Goal: Information Seeking & Learning: Learn about a topic

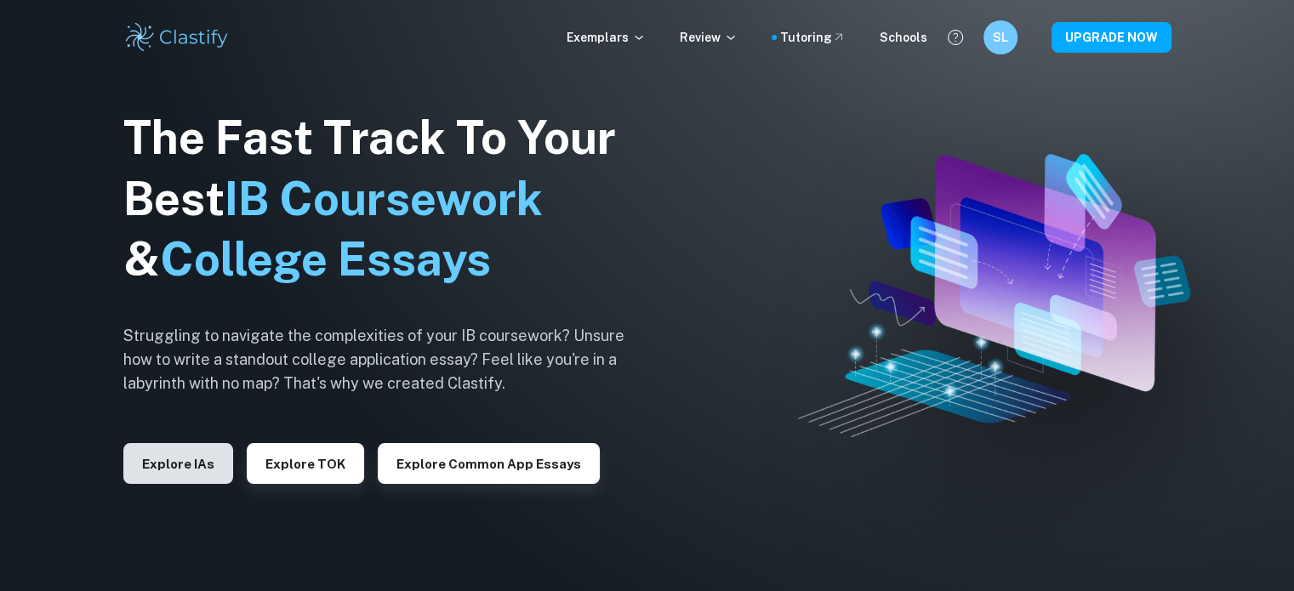
click at [170, 462] on button "Explore IAs" at bounding box center [178, 463] width 110 height 41
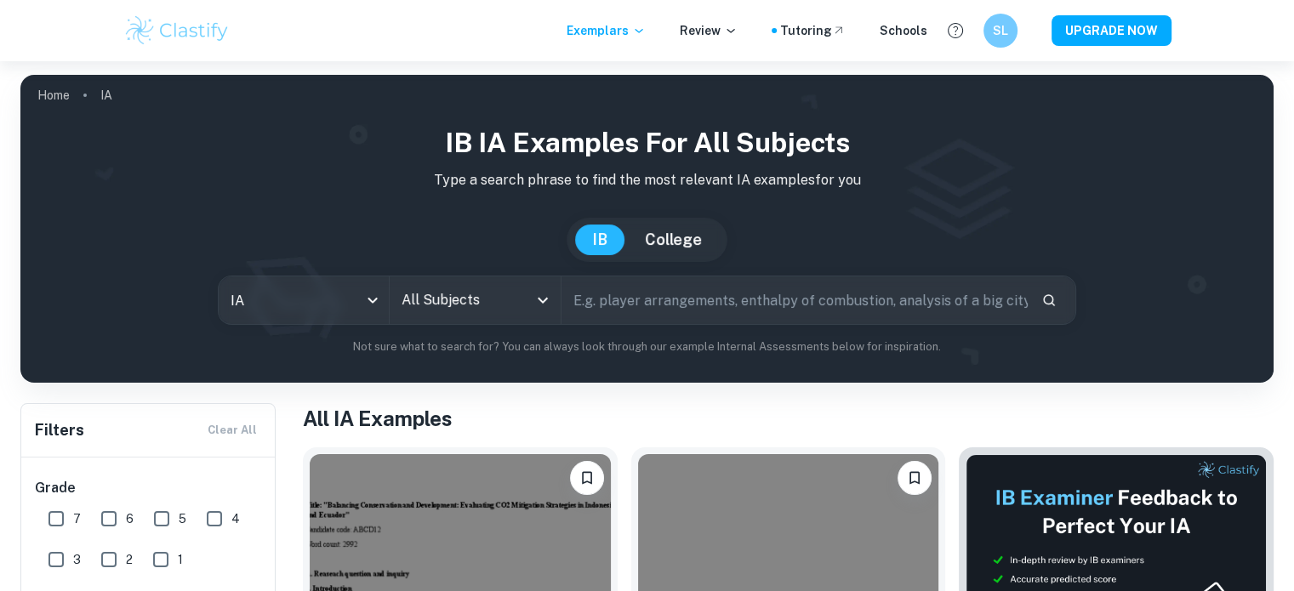
click at [482, 303] on input "All Subjects" at bounding box center [461, 300] width 129 height 32
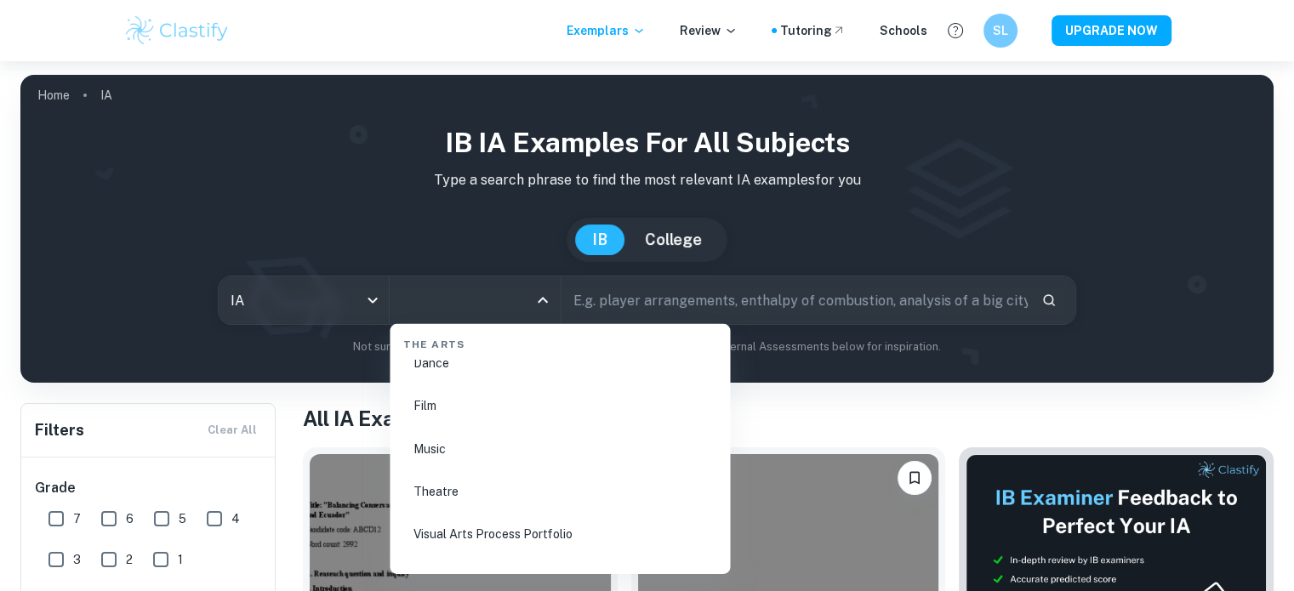
scroll to position [2837, 0]
click at [449, 480] on li "Maths" at bounding box center [560, 487] width 327 height 39
type input "Maths"
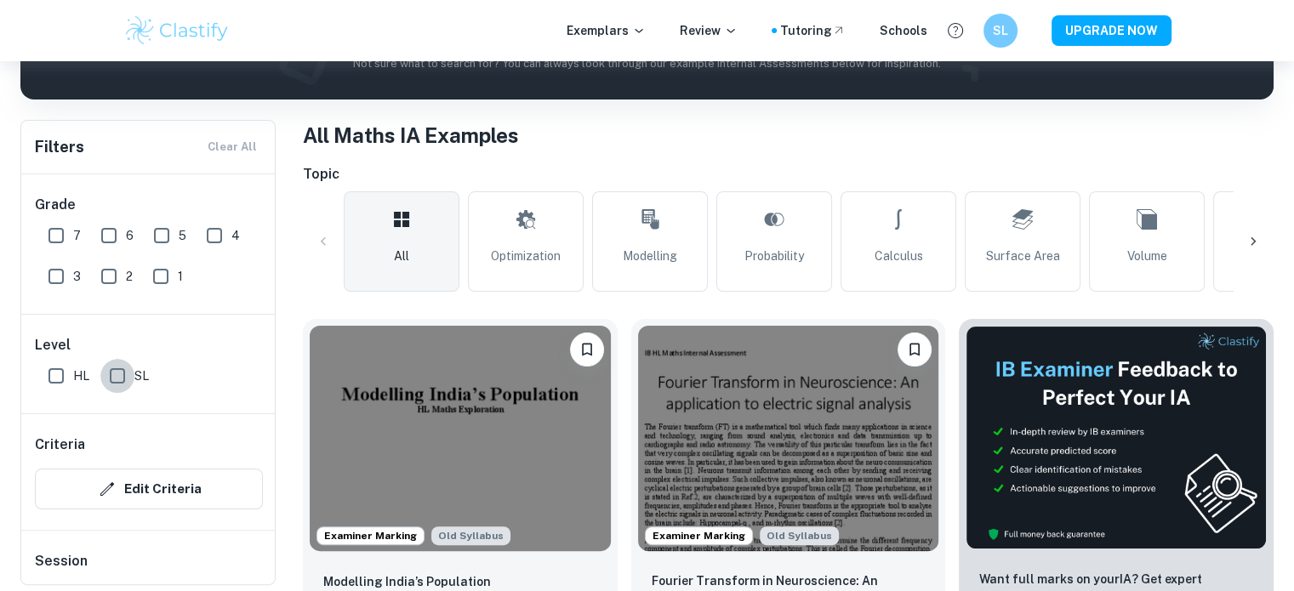
click at [124, 381] on input "SL" at bounding box center [117, 376] width 34 height 34
checkbox input "true"
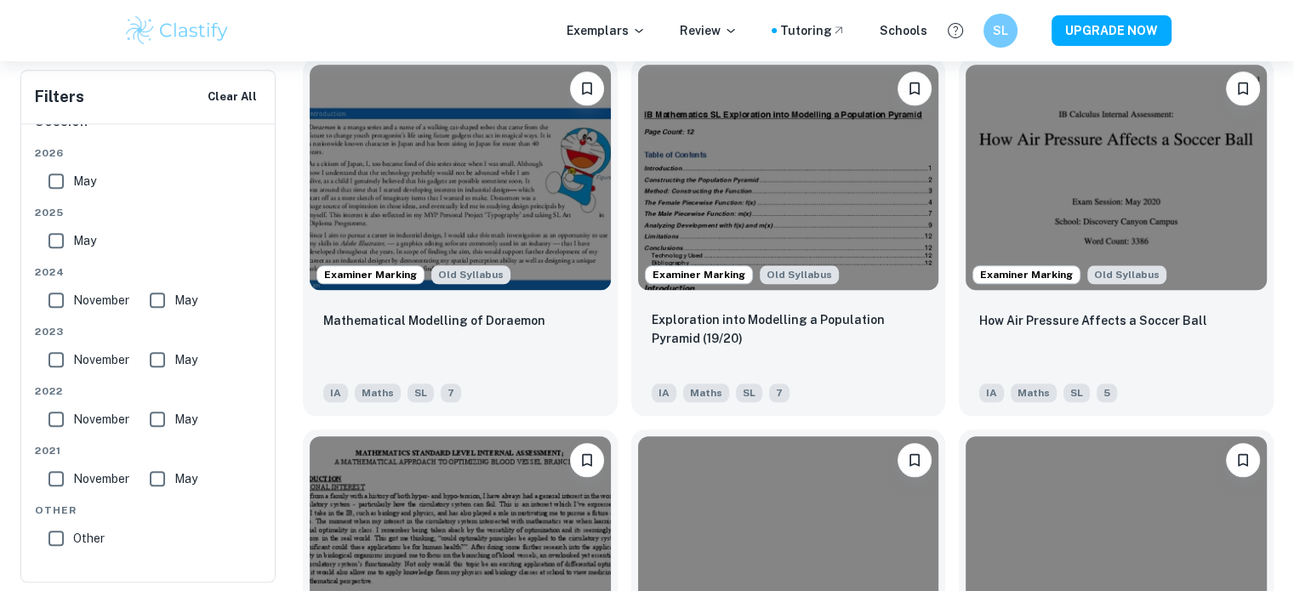
scroll to position [1418, 0]
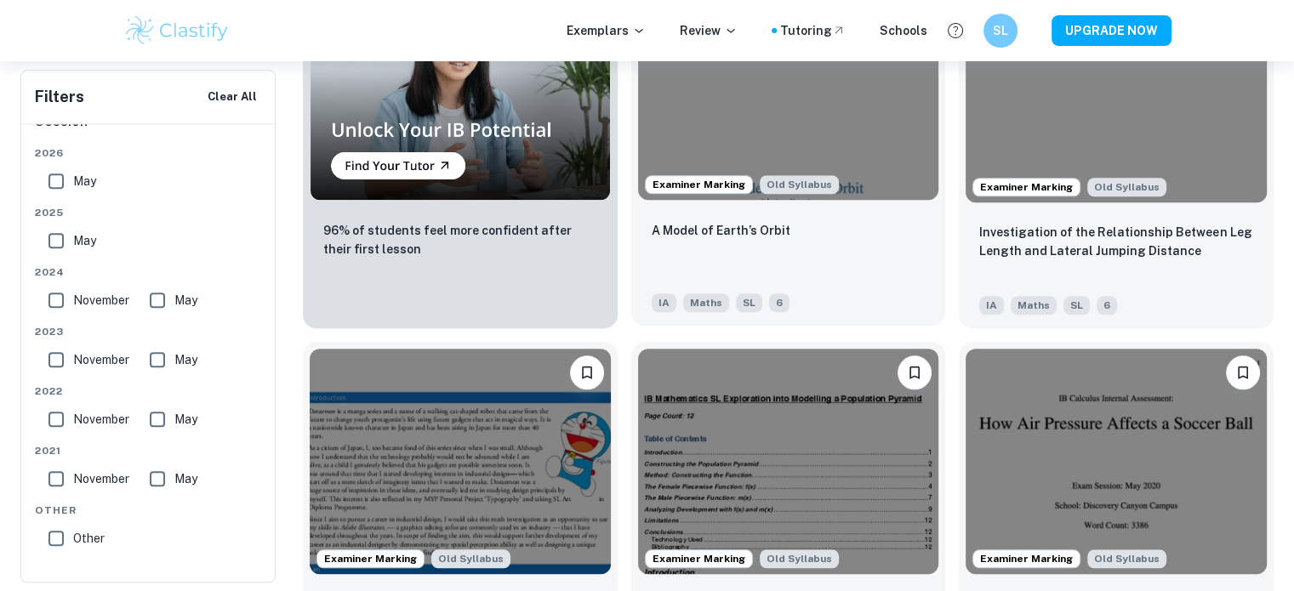
click at [835, 277] on div "A Model of Earth’s Orbit" at bounding box center [789, 249] width 274 height 58
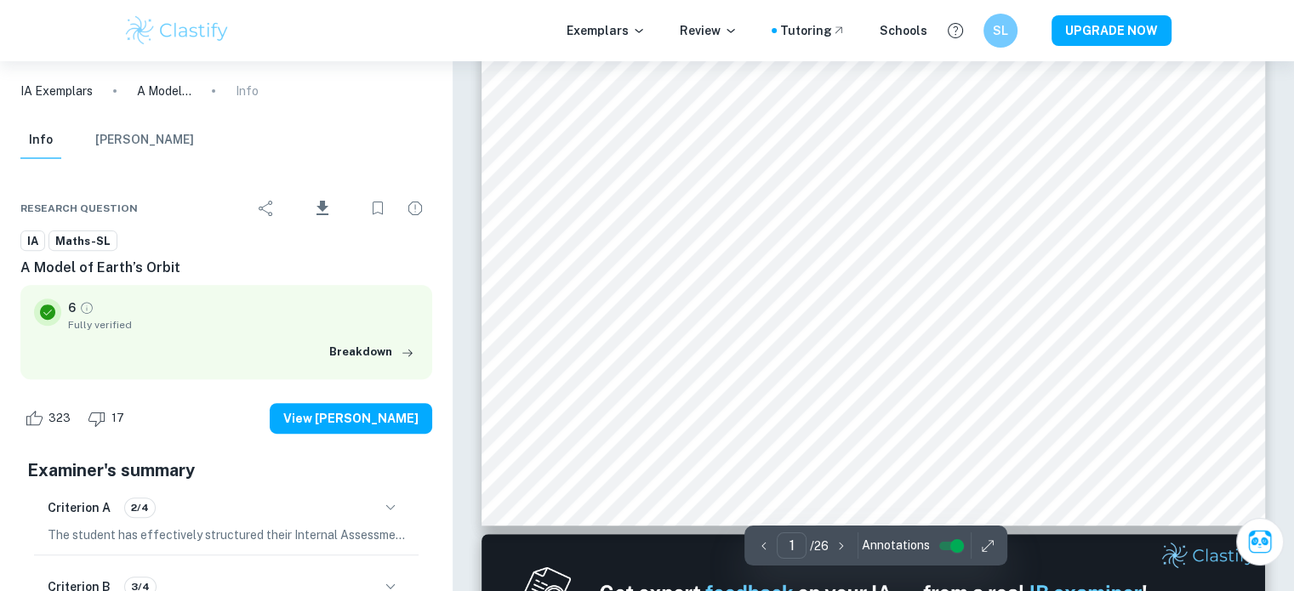
scroll to position [283, 0]
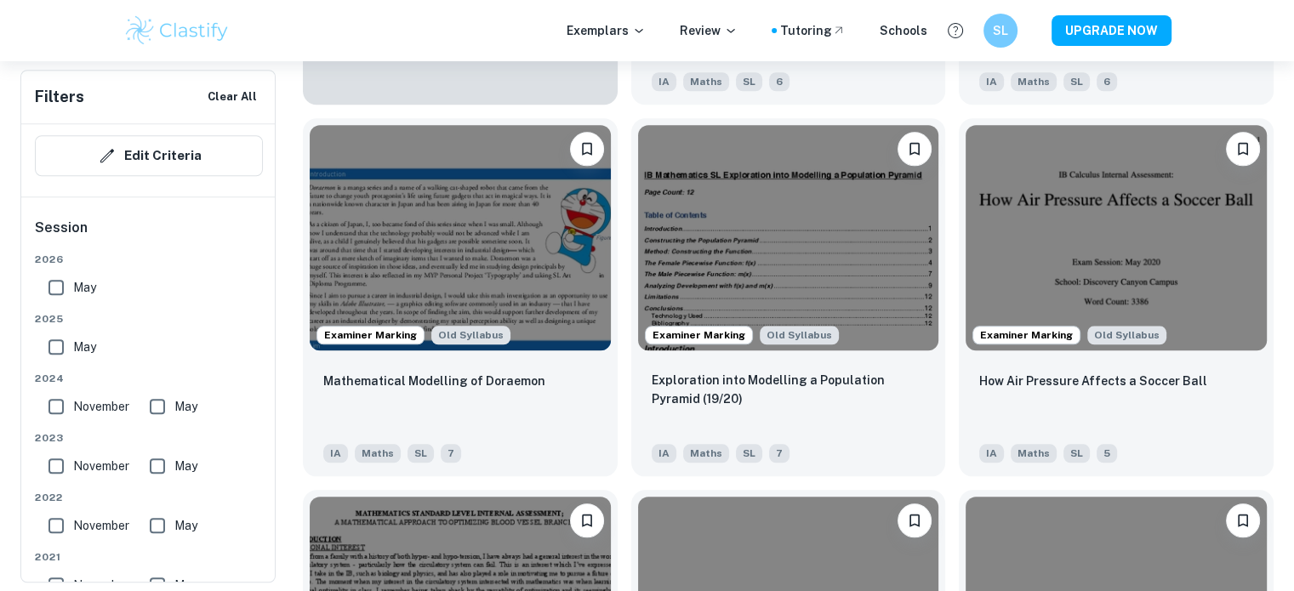
click at [61, 346] on input "May" at bounding box center [56, 347] width 34 height 34
checkbox input "true"
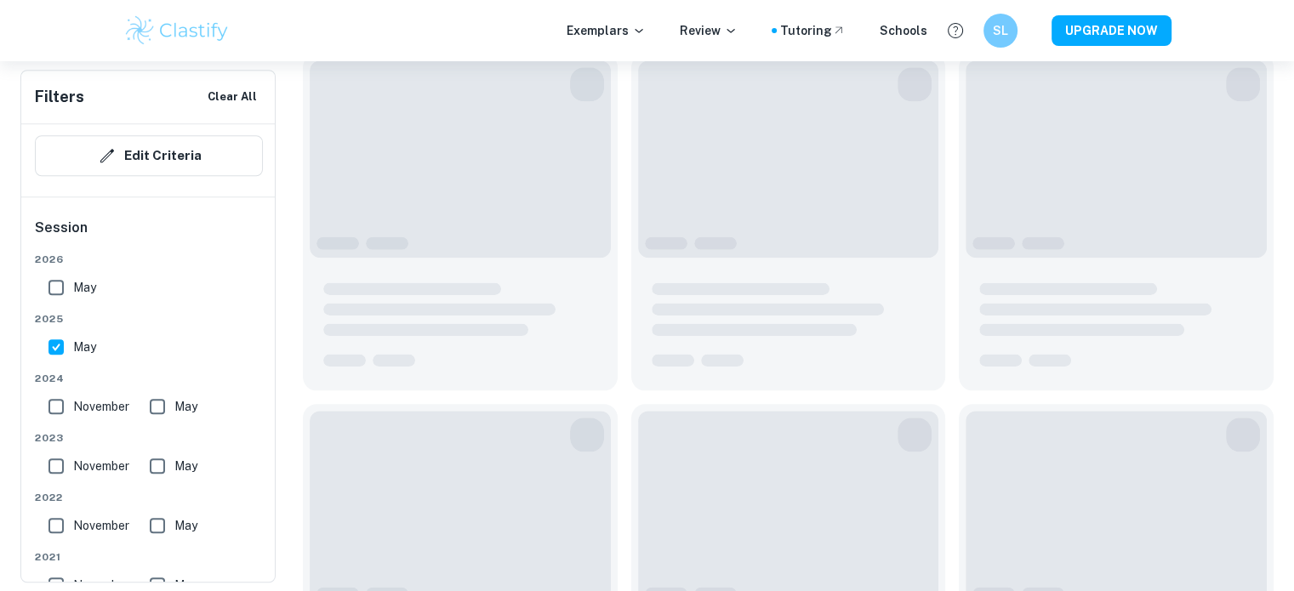
click at [54, 282] on div "[DATE]" at bounding box center [149, 278] width 228 height 53
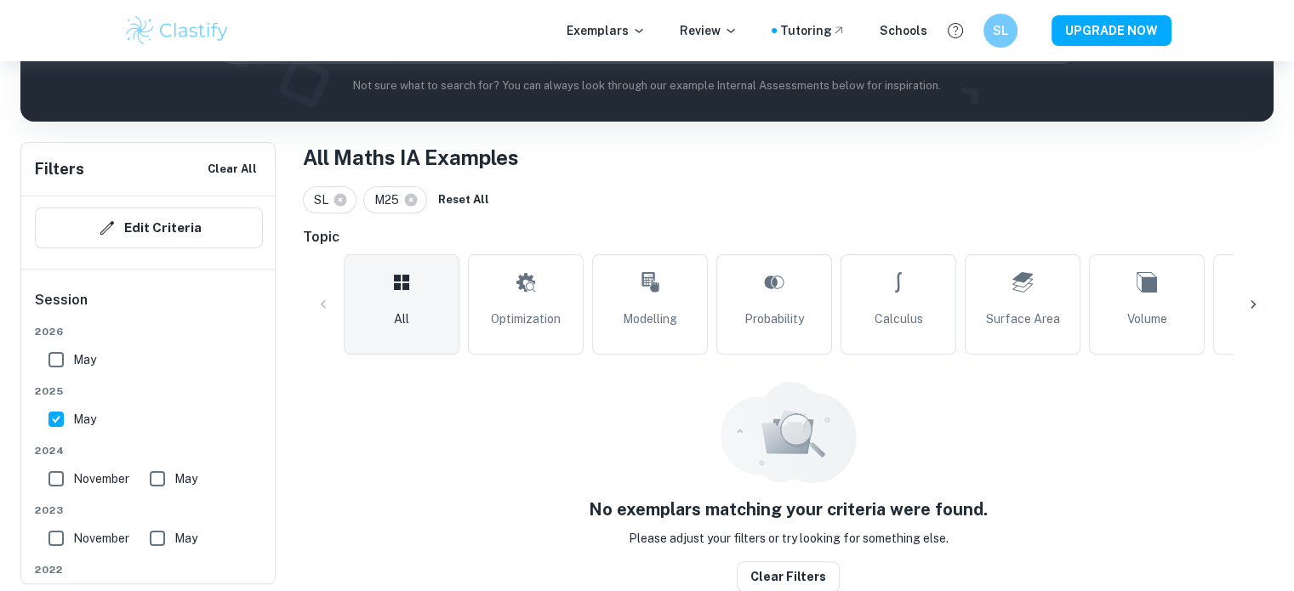
drag, startPoint x: 48, startPoint y: 469, endPoint x: 58, endPoint y: 471, distance: 10.5
click at [49, 470] on input "November" at bounding box center [56, 479] width 34 height 34
checkbox input "true"
click at [163, 468] on input "May" at bounding box center [157, 479] width 34 height 34
checkbox input "true"
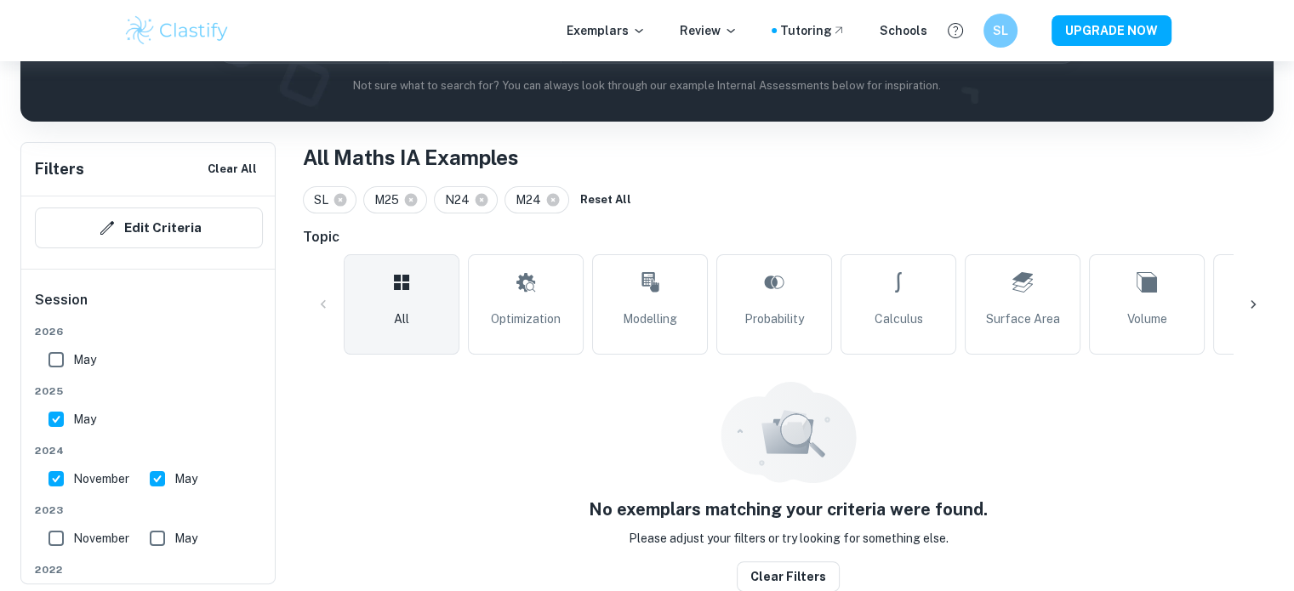
click at [56, 361] on input "May" at bounding box center [56, 360] width 34 height 34
checkbox input "true"
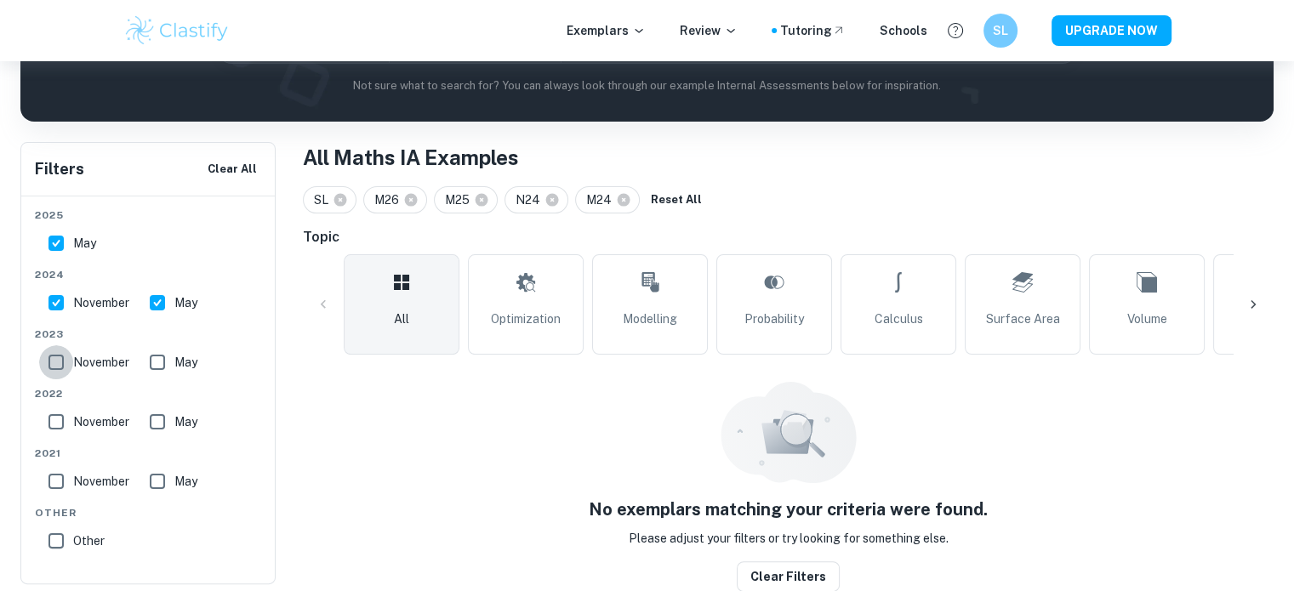
click at [66, 357] on input "November" at bounding box center [56, 363] width 34 height 34
checkbox input "true"
click at [165, 356] on input "May" at bounding box center [157, 363] width 34 height 34
checkbox input "true"
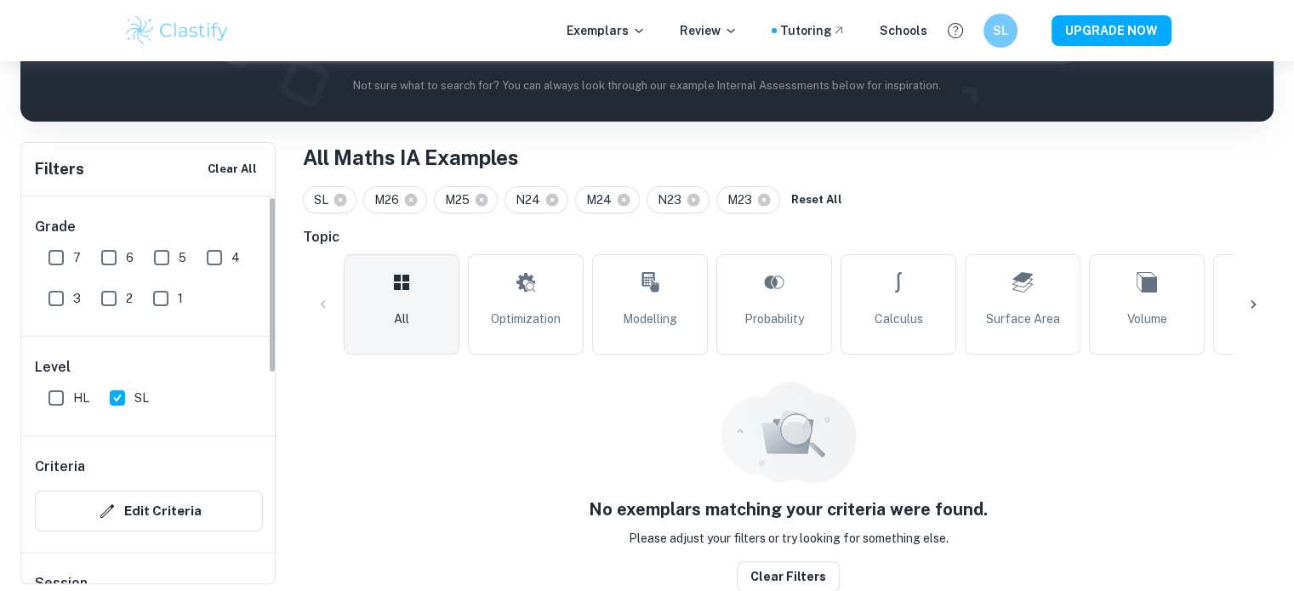
click at [60, 264] on input "7" at bounding box center [56, 258] width 34 height 34
checkbox input "true"
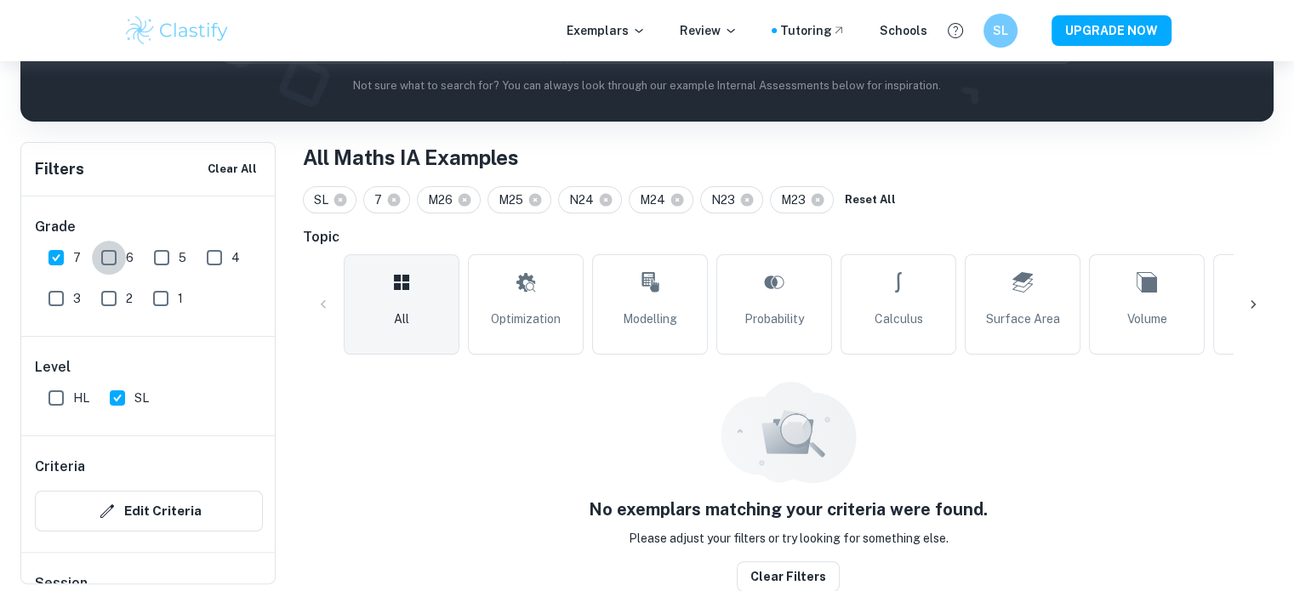
click at [118, 260] on input "6" at bounding box center [109, 258] width 34 height 34
checkbox input "true"
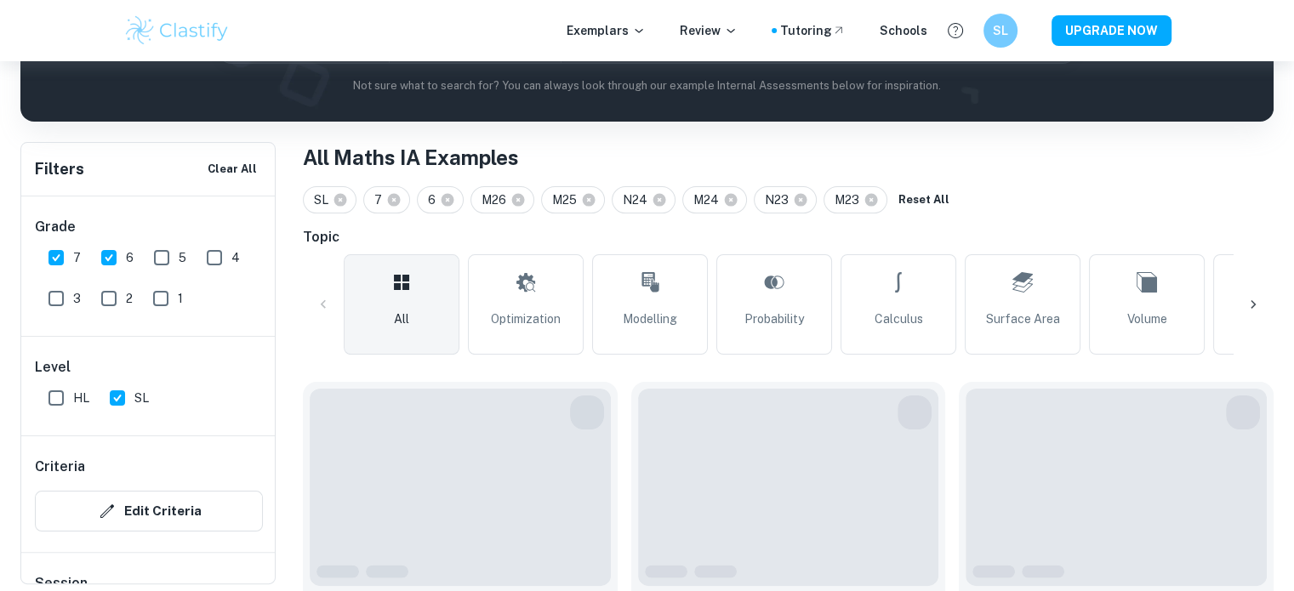
click at [157, 256] on input "5" at bounding box center [162, 258] width 34 height 34
checkbox input "true"
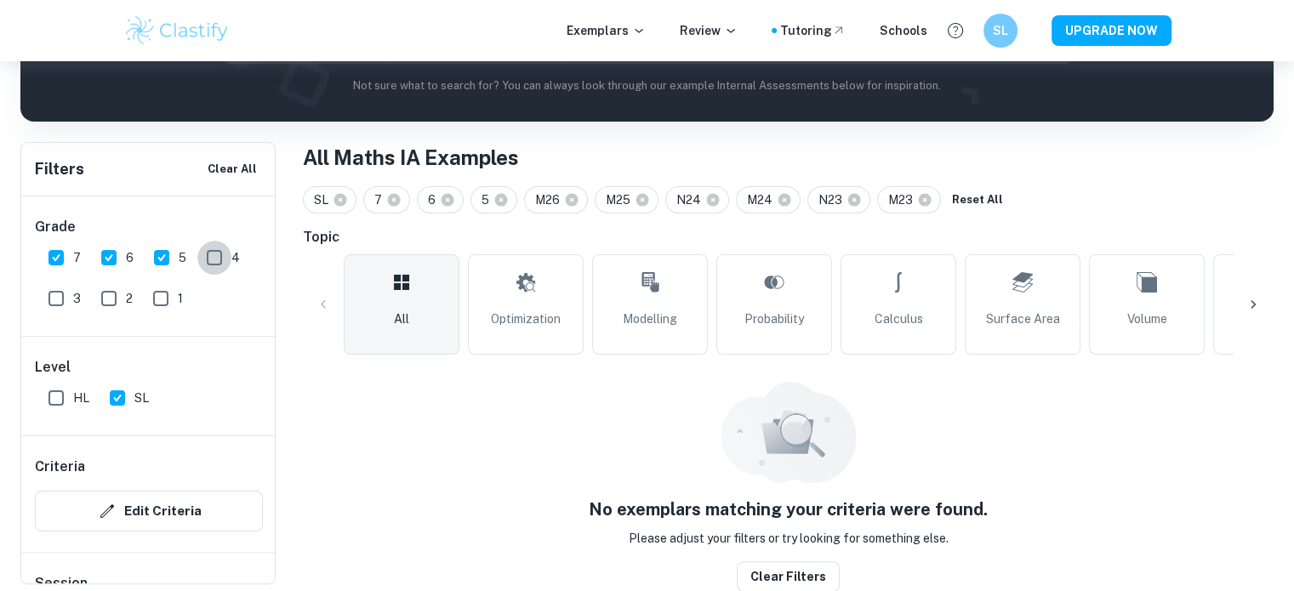
click at [204, 254] on input "4" at bounding box center [214, 258] width 34 height 34
checkbox input "true"
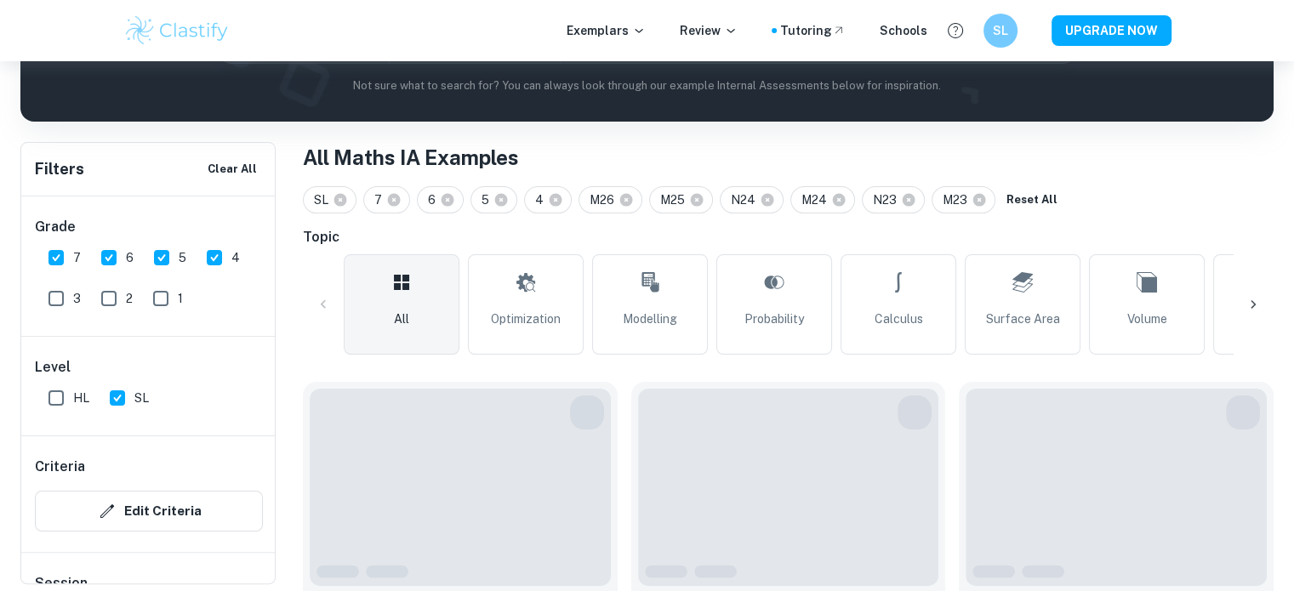
click at [161, 283] on input "1" at bounding box center [161, 299] width 34 height 34
checkbox input "true"
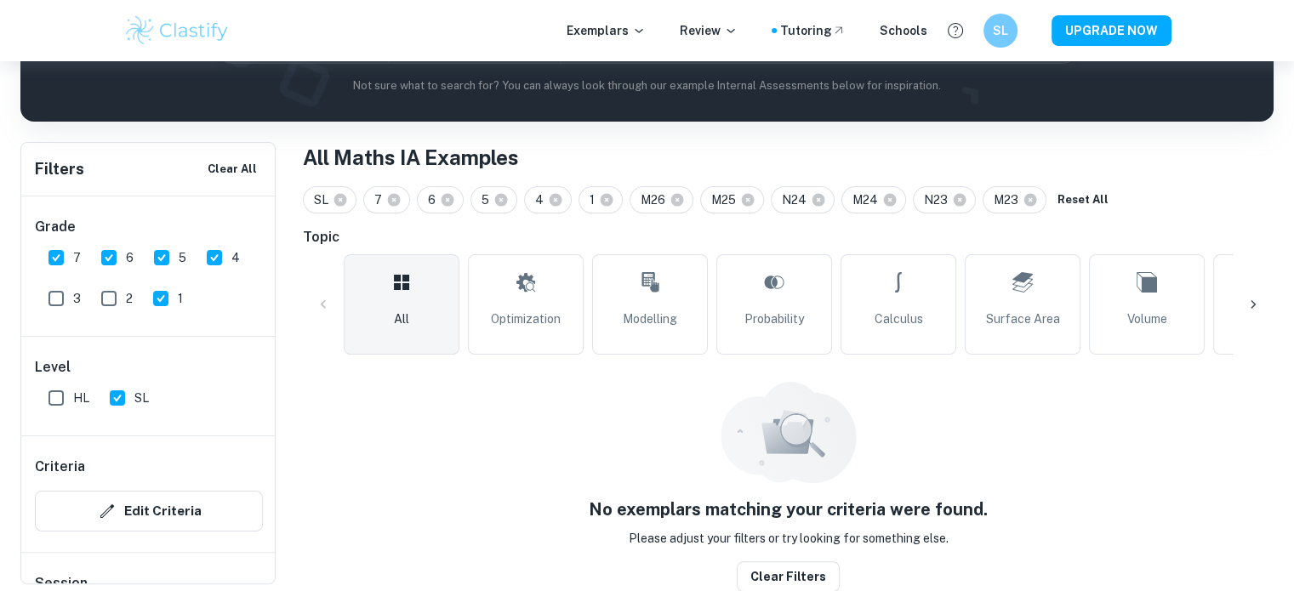
drag, startPoint x: 114, startPoint y: 297, endPoint x: 95, endPoint y: 299, distance: 18.8
click at [112, 299] on input "2" at bounding box center [109, 299] width 34 height 34
checkbox input "true"
click at [47, 295] on input "3" at bounding box center [56, 299] width 34 height 34
checkbox input "true"
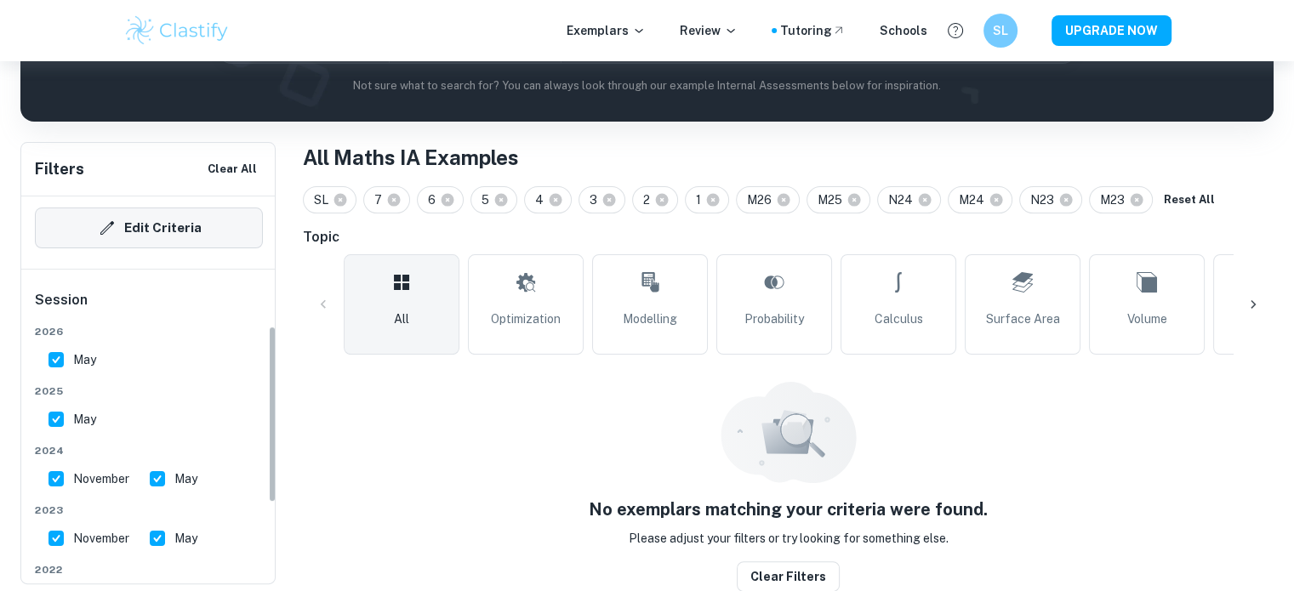
click at [167, 229] on button "Edit Criteria" at bounding box center [149, 228] width 228 height 41
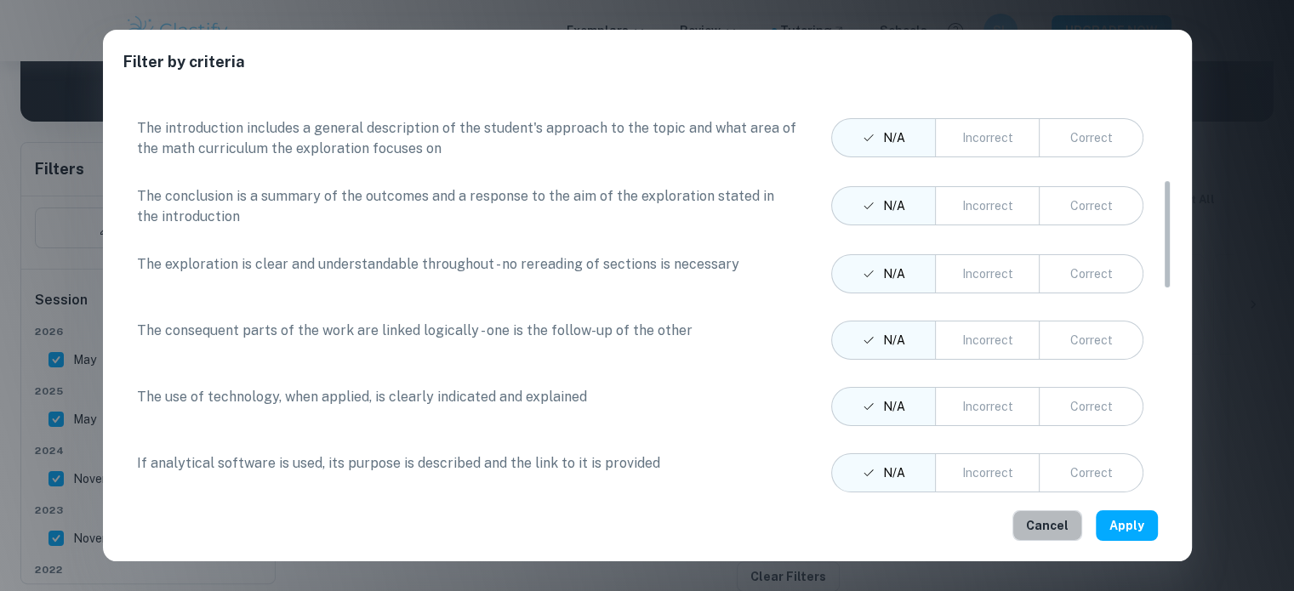
click at [1040, 540] on button "Cancel" at bounding box center [1048, 526] width 70 height 31
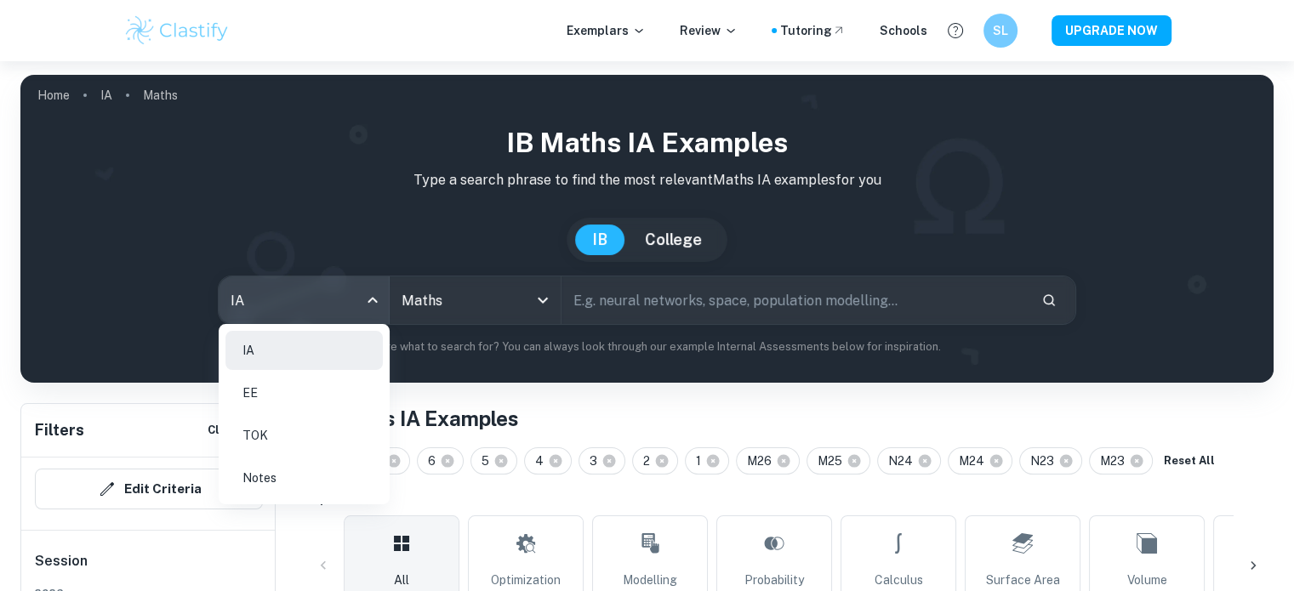
click at [281, 299] on body "We value your privacy We use cookies to enhance your browsing experience, serve…" at bounding box center [647, 356] width 1294 height 591
click at [281, 340] on li "IA" at bounding box center [304, 350] width 157 height 39
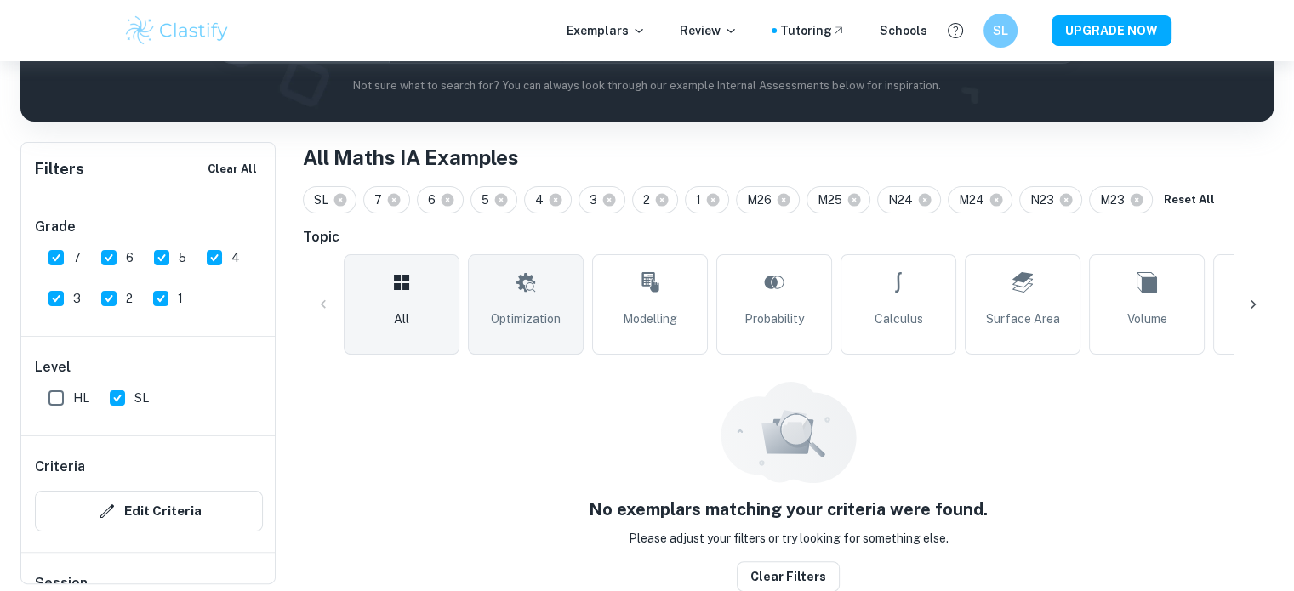
click at [477, 333] on link "Optimization" at bounding box center [526, 304] width 116 height 100
type input "Optimization"
click at [416, 300] on link "All" at bounding box center [402, 304] width 116 height 100
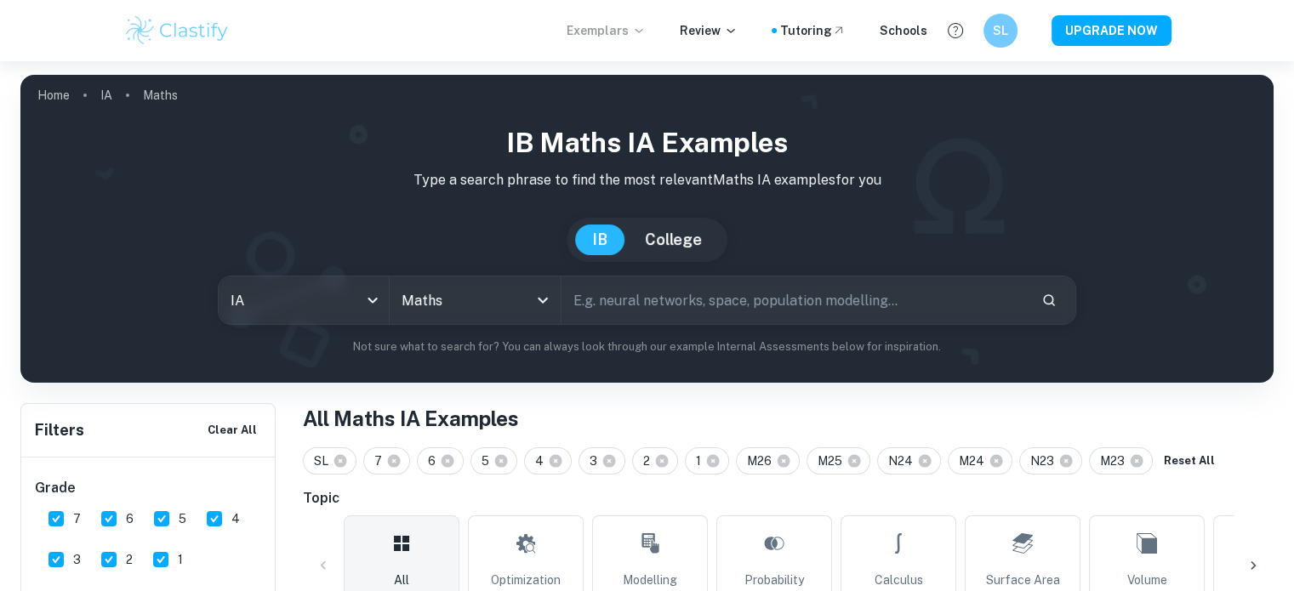
click at [620, 35] on p "Exemplars" at bounding box center [606, 30] width 79 height 19
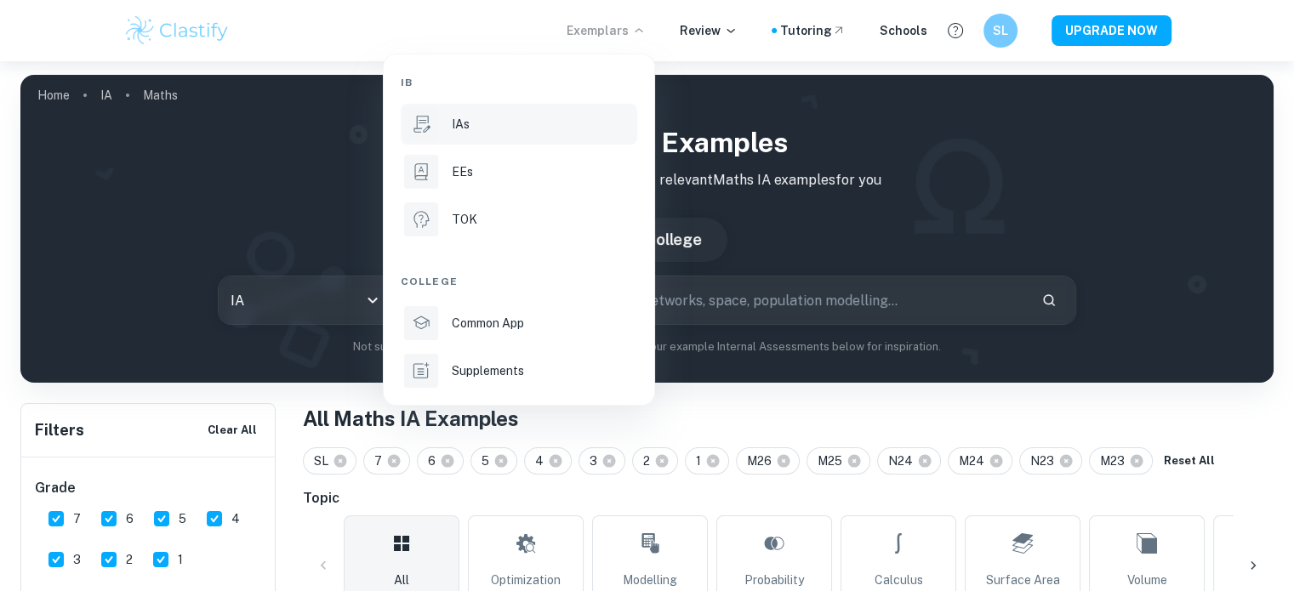
click at [511, 122] on div "IAs" at bounding box center [543, 124] width 182 height 19
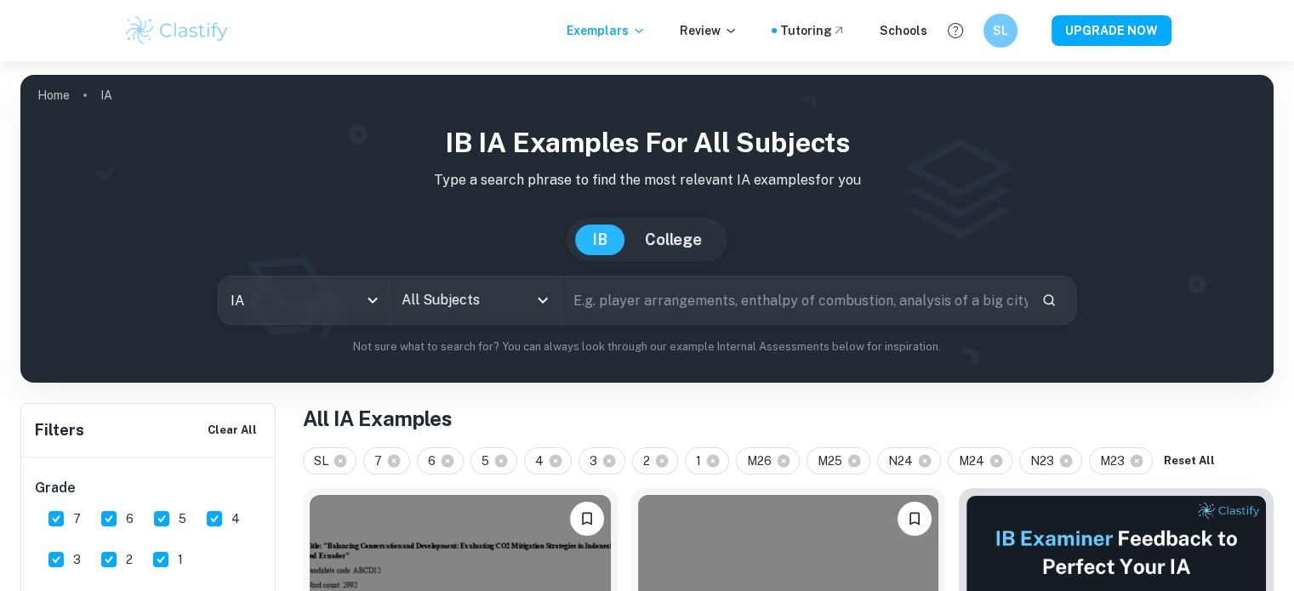
click at [466, 309] on input "All Subjects" at bounding box center [461, 300] width 129 height 32
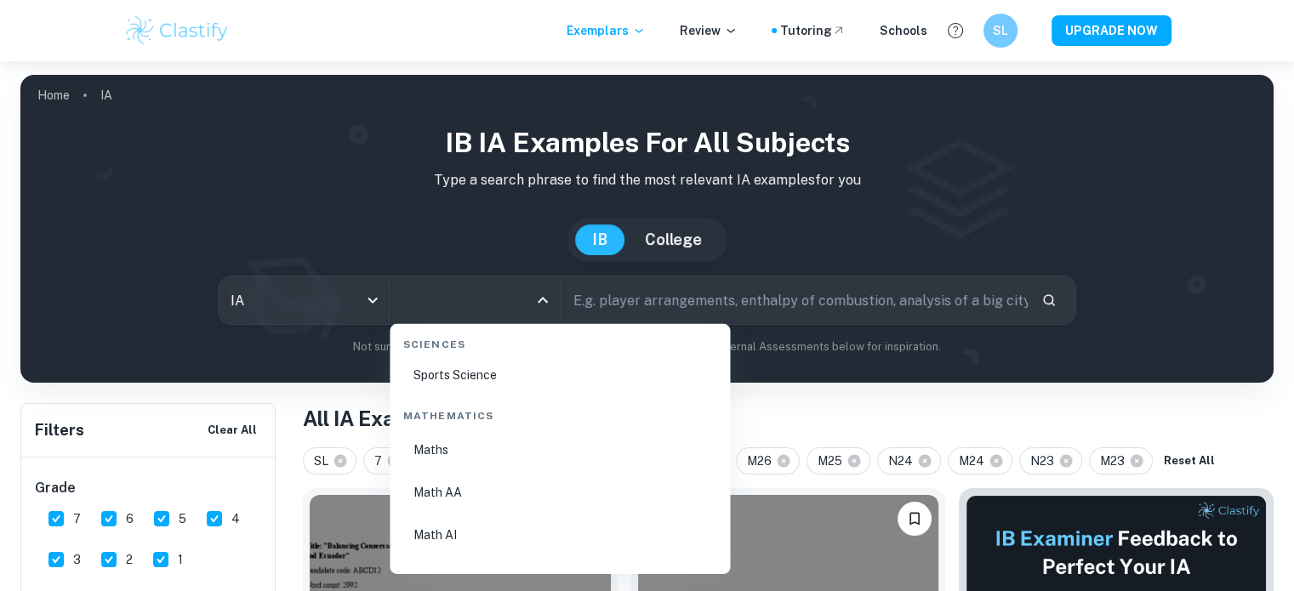
click at [476, 533] on li "Math AI" at bounding box center [560, 536] width 327 height 39
type input "Math AI"
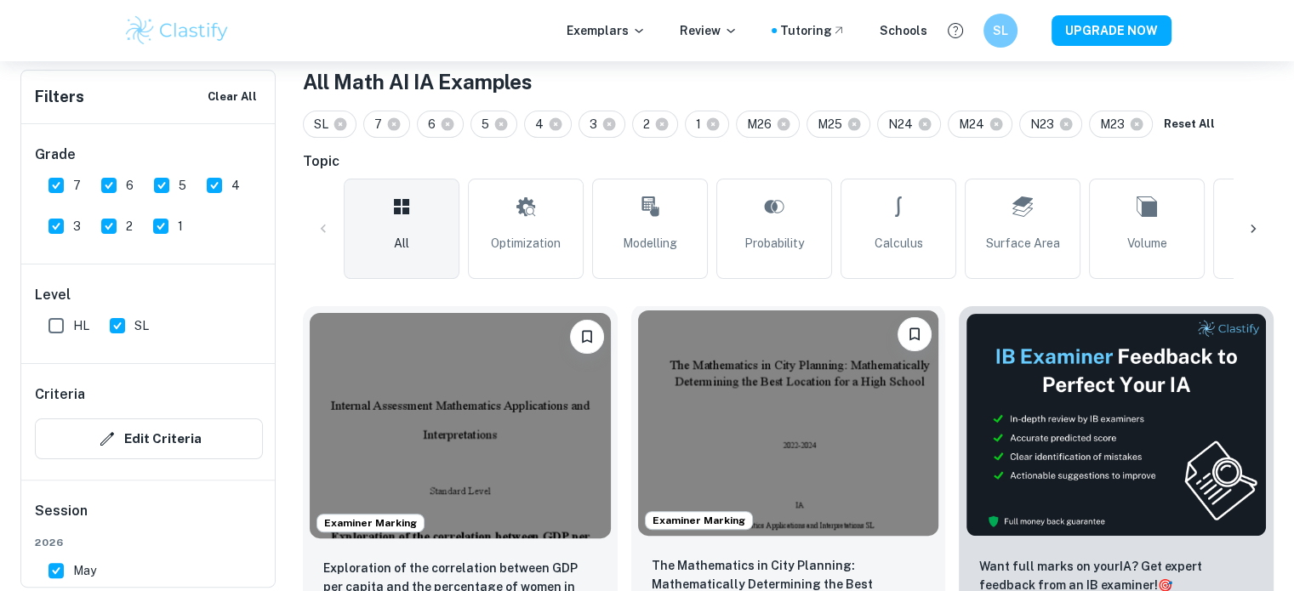
scroll to position [567, 0]
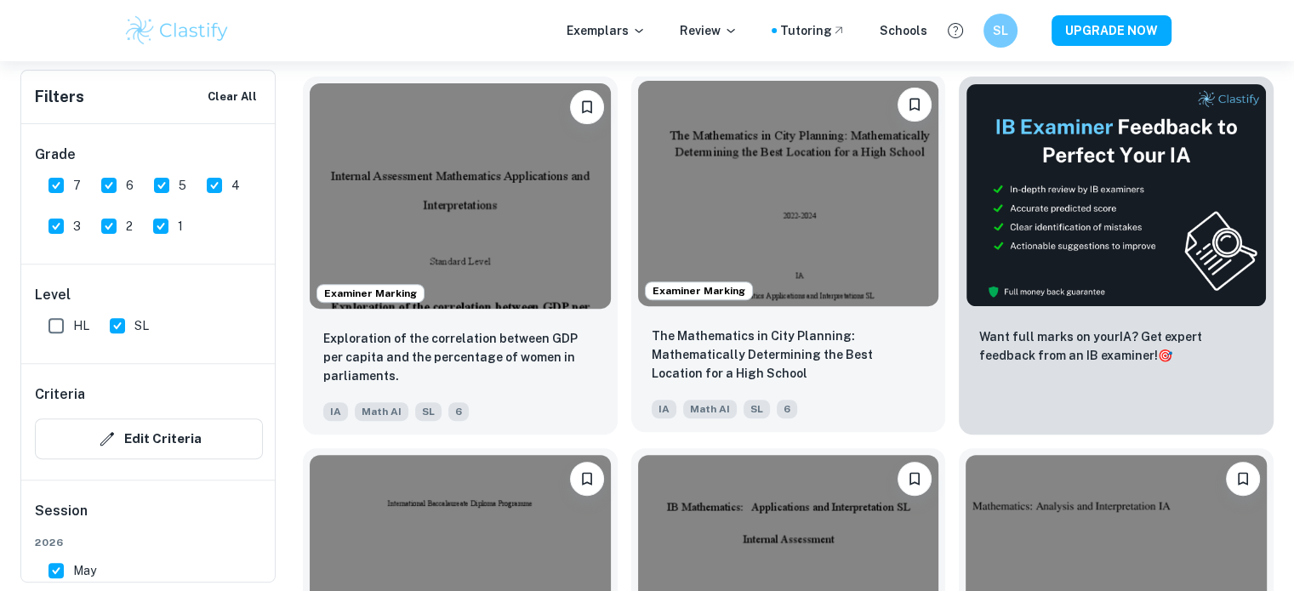
click at [780, 237] on img at bounding box center [788, 194] width 301 height 226
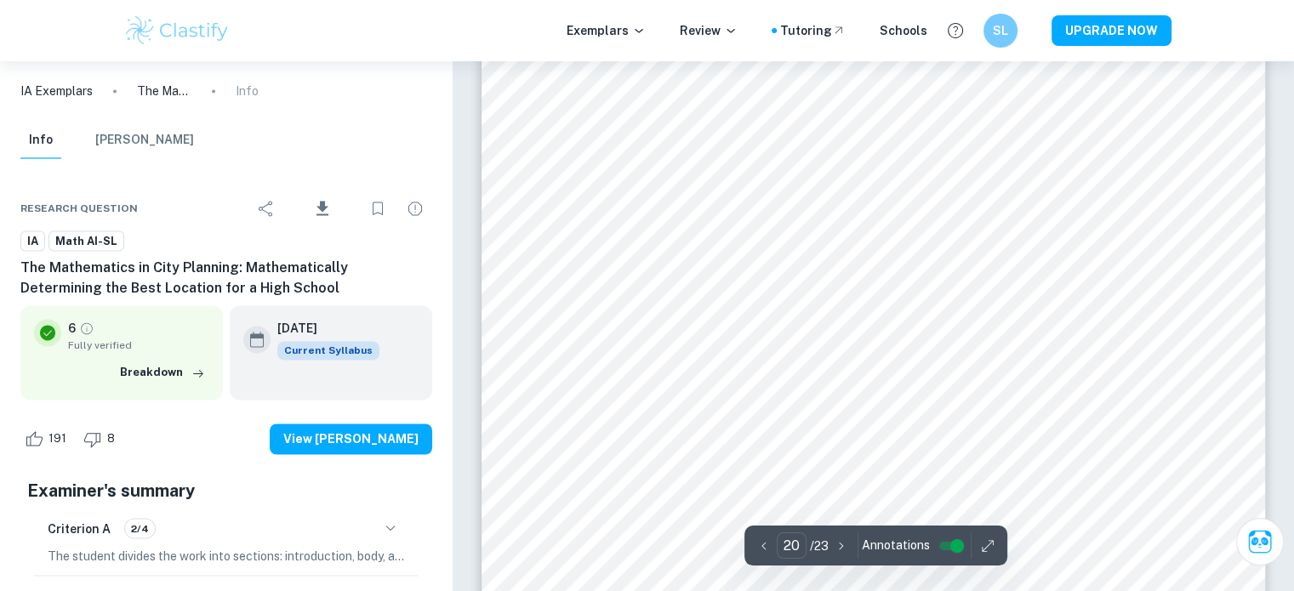
scroll to position [22099, 0]
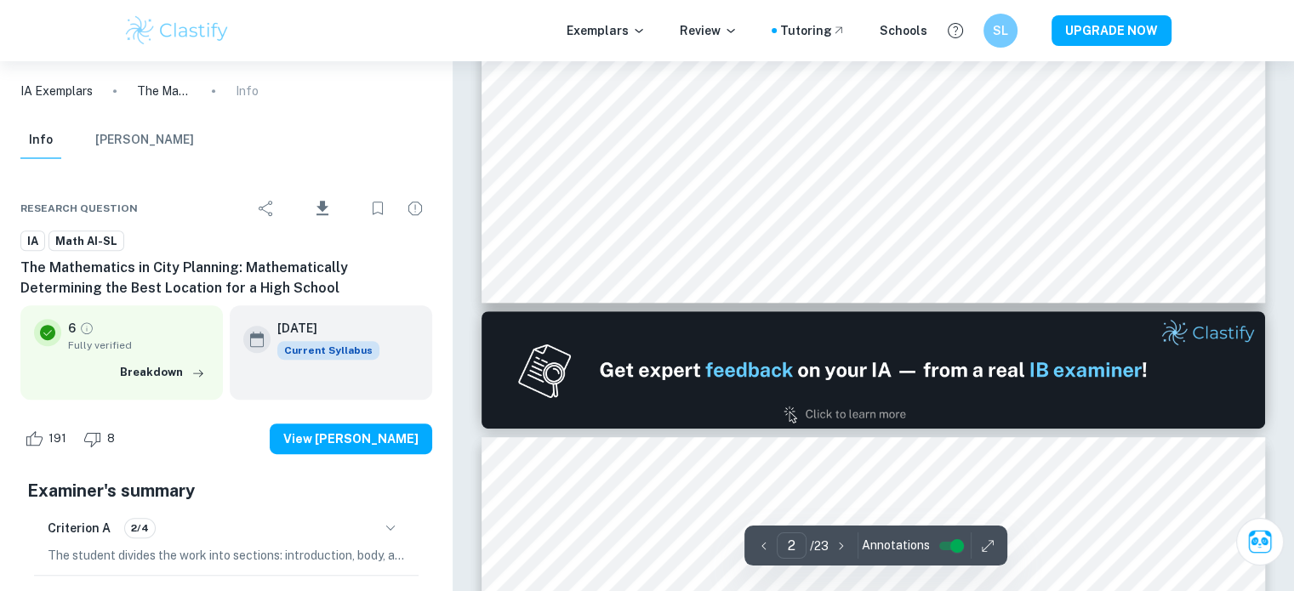
type input "1"
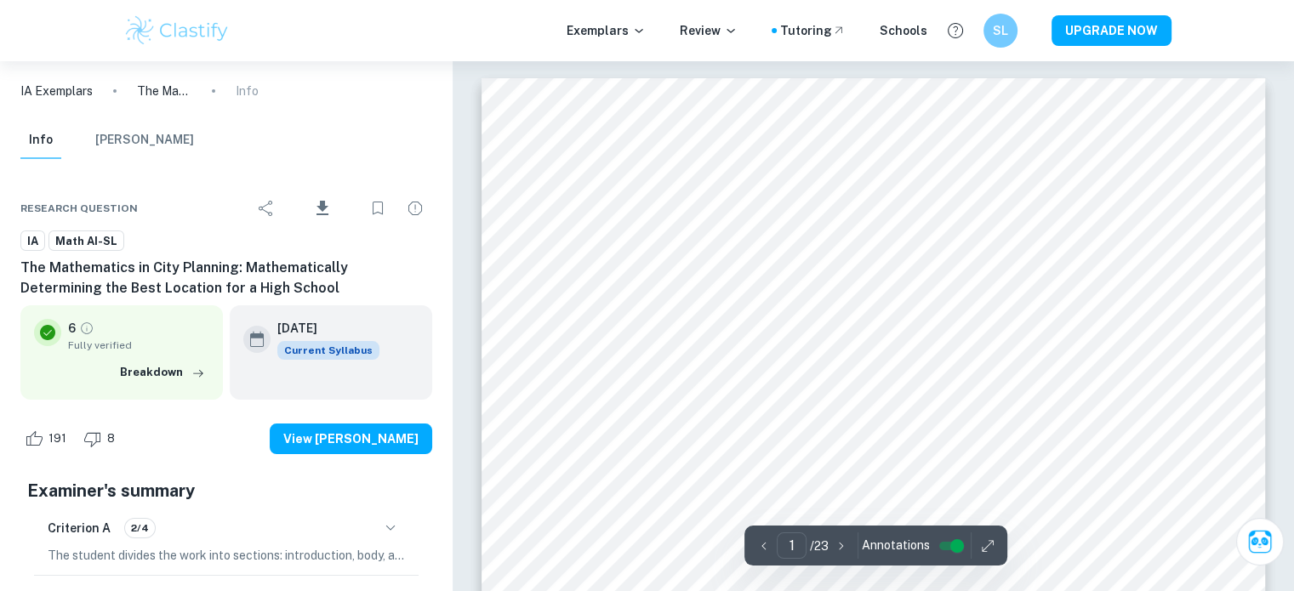
scroll to position [283, 0]
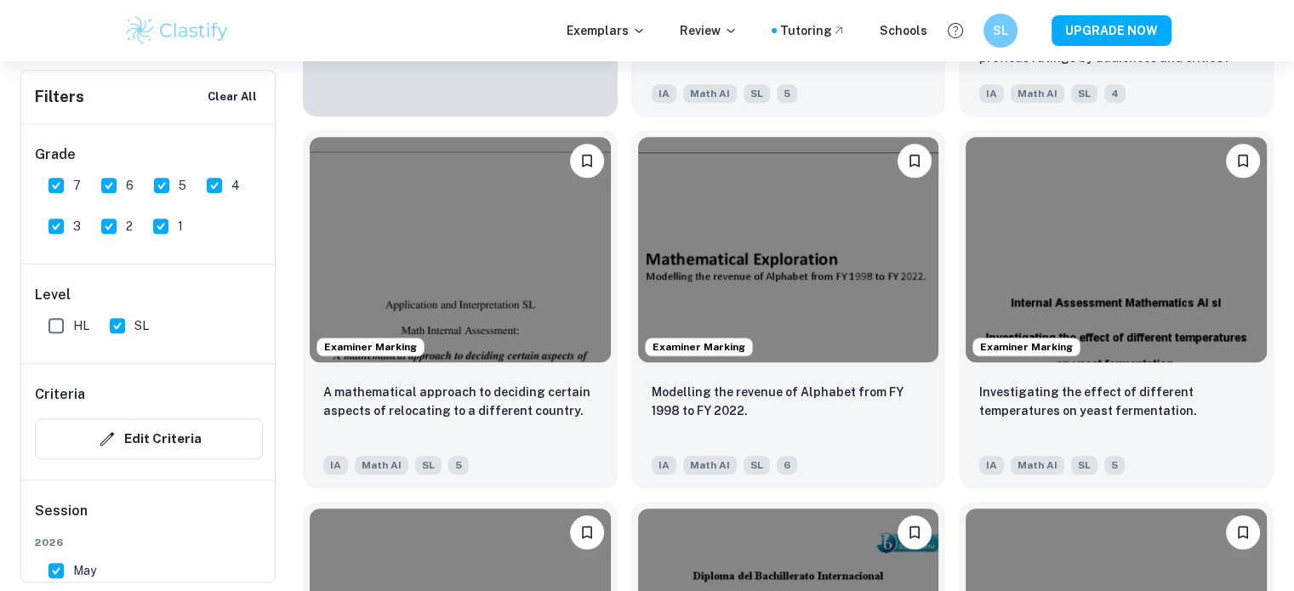
scroll to position [1701, 0]
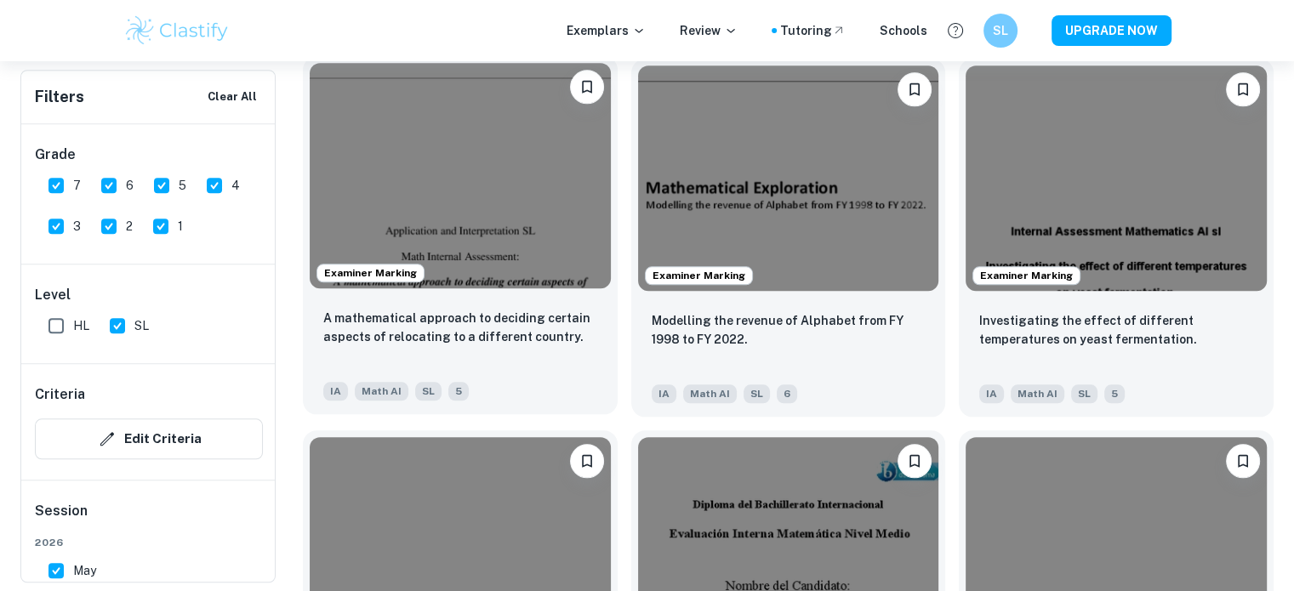
click at [532, 179] on img at bounding box center [460, 176] width 301 height 226
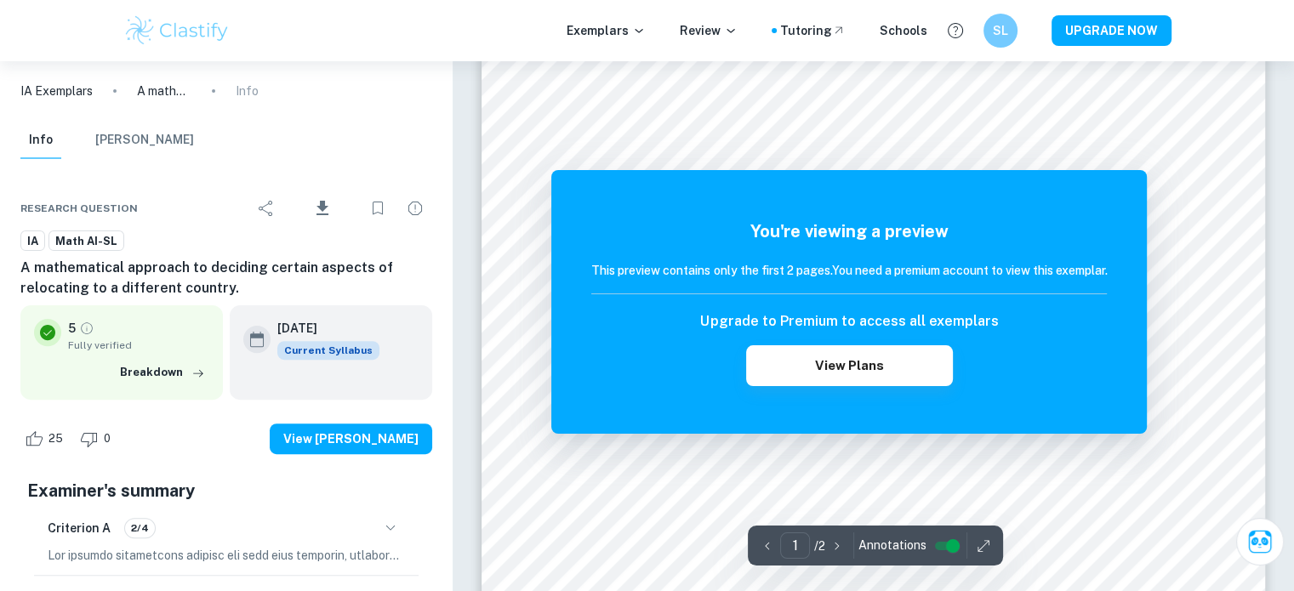
scroll to position [568, 0]
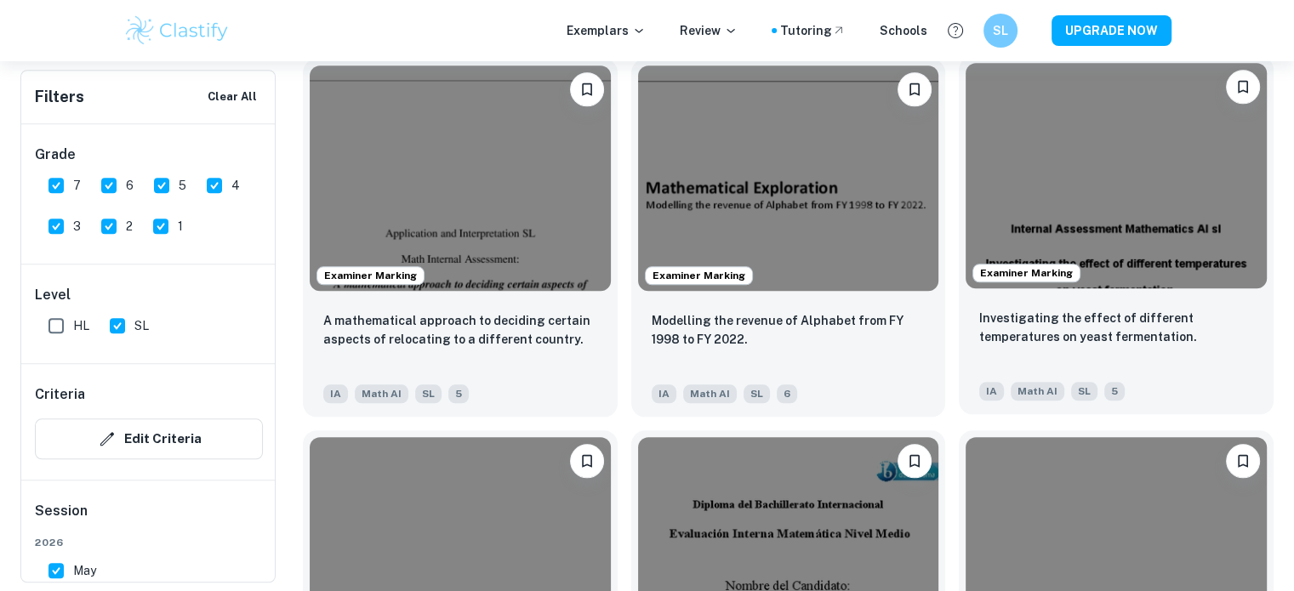
scroll to position [1985, 0]
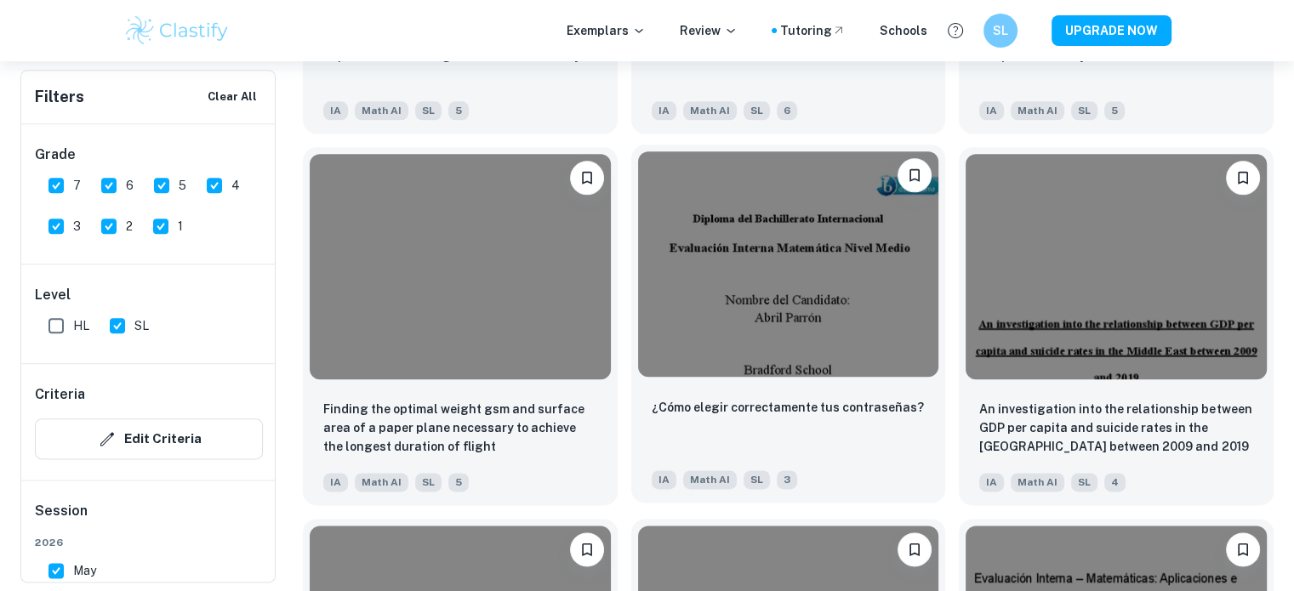
click at [886, 280] on img at bounding box center [788, 264] width 301 height 226
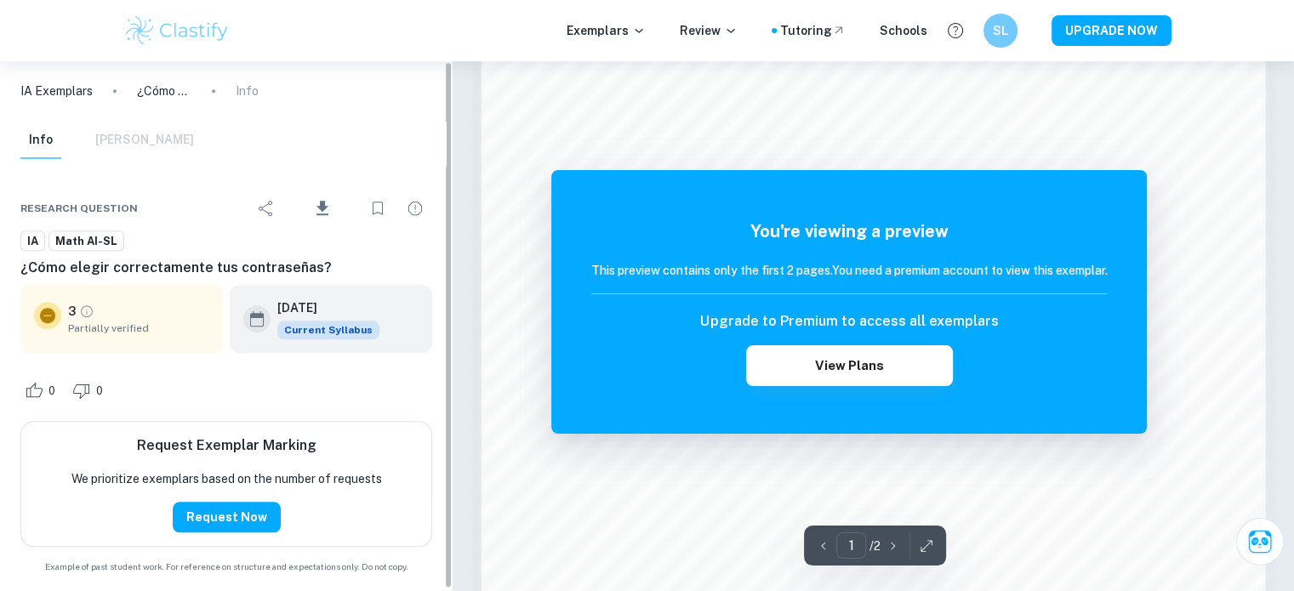
scroll to position [1702, 0]
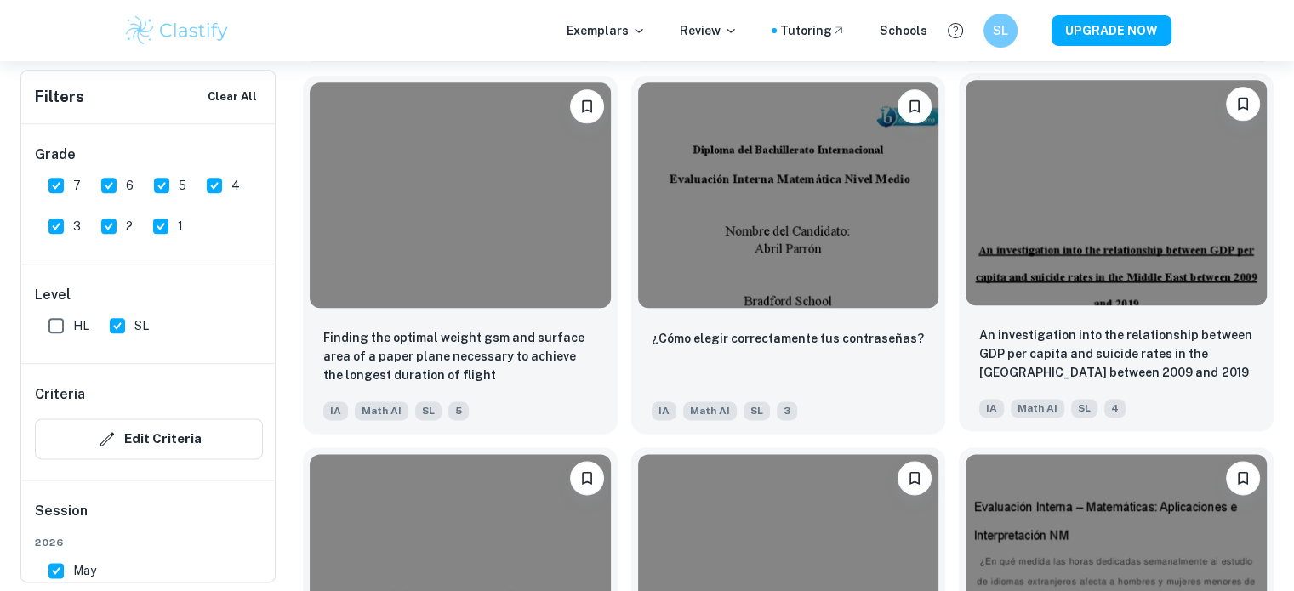
scroll to position [1985, 0]
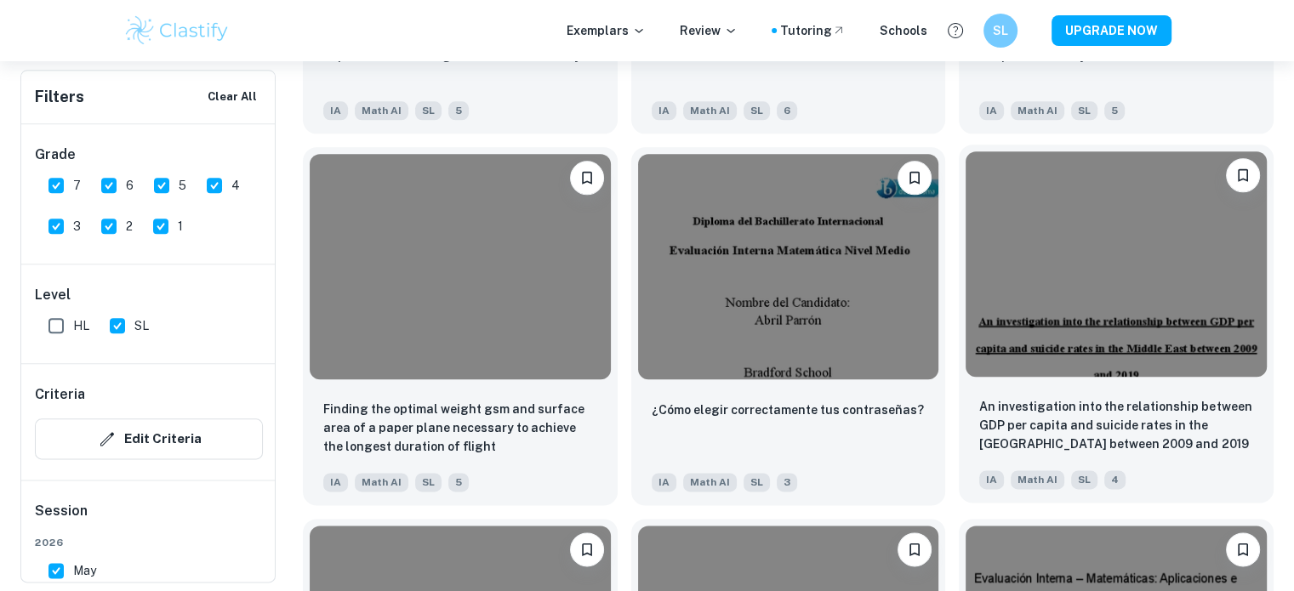
click at [1135, 277] on img at bounding box center [1116, 264] width 301 height 226
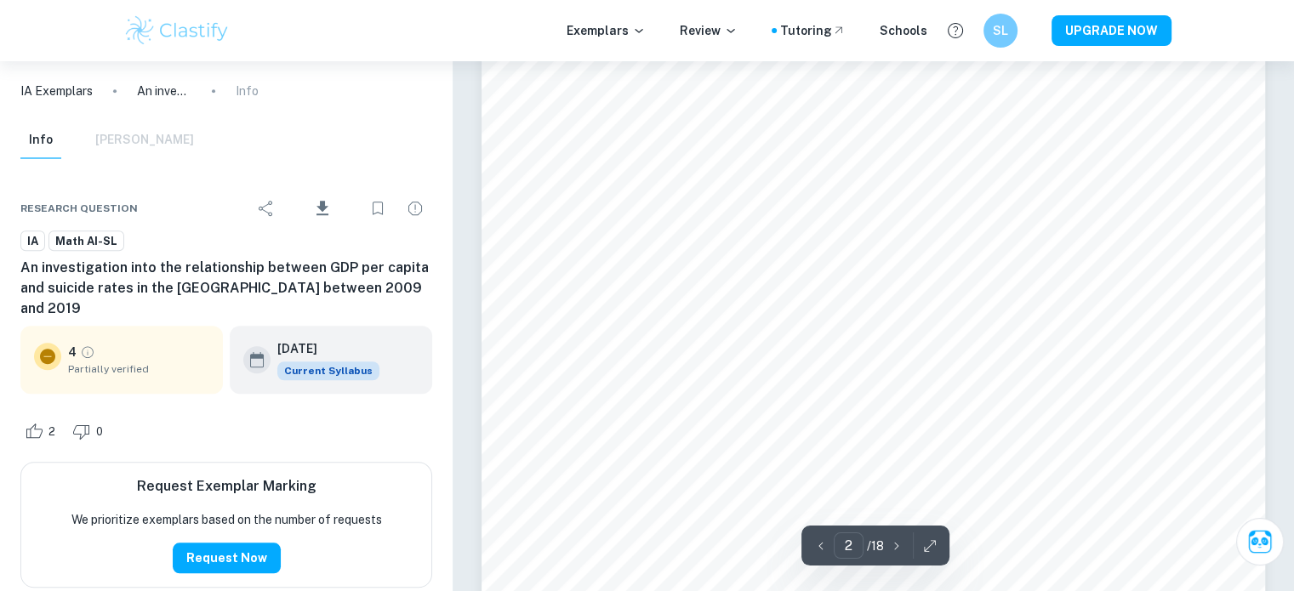
scroll to position [851, 0]
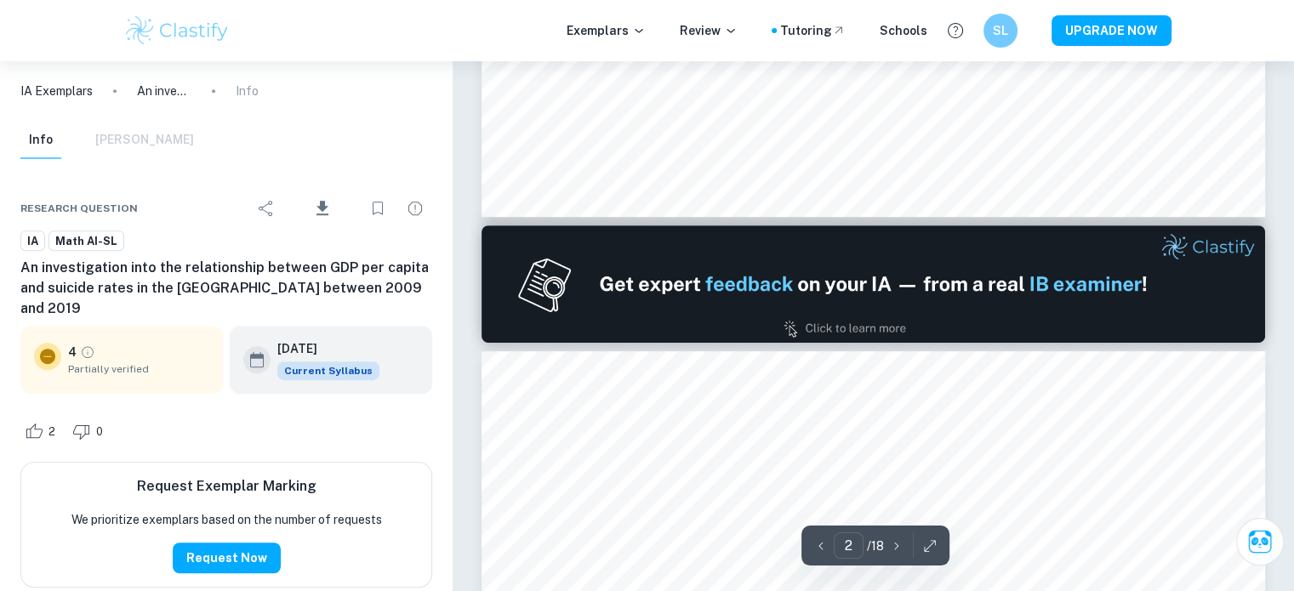
type input "1"
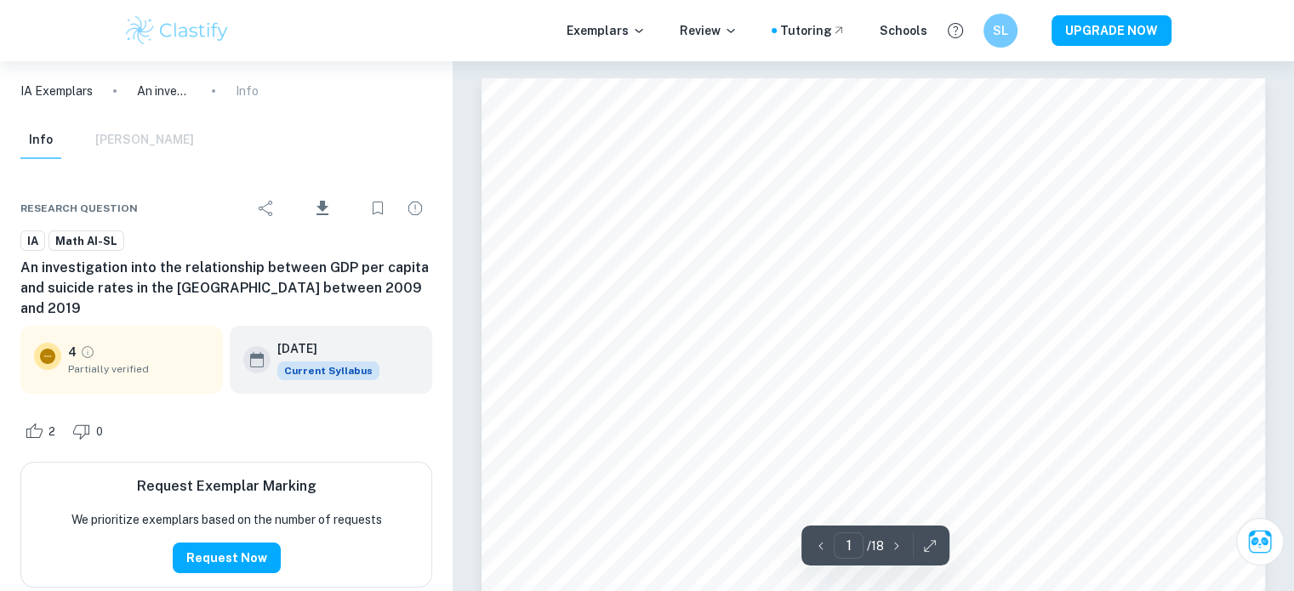
scroll to position [283, 0]
